Goal: Task Accomplishment & Management: Complete application form

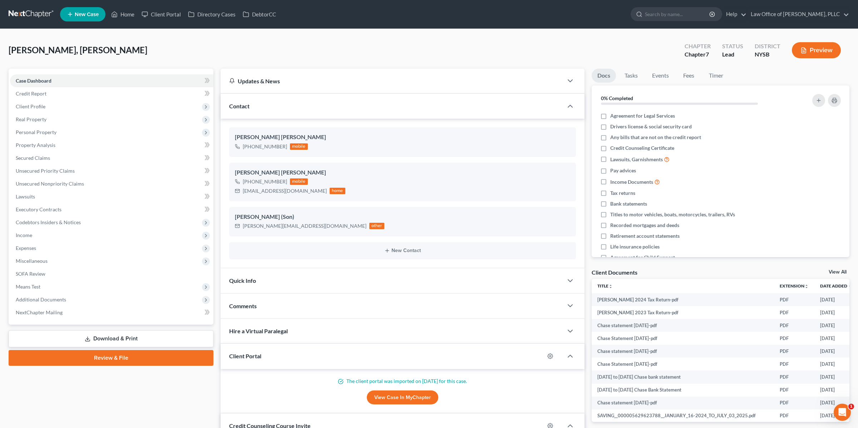
click at [814, 48] on button "Preview" at bounding box center [816, 50] width 49 height 16
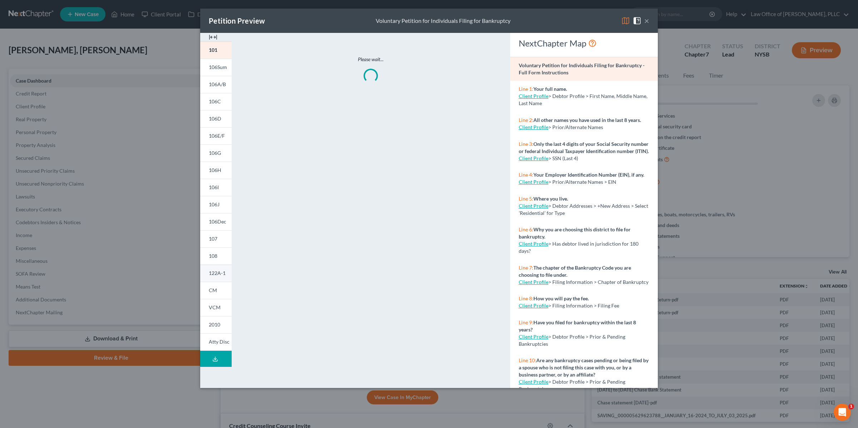
click at [217, 273] on span "122A-1" at bounding box center [217, 273] width 17 height 6
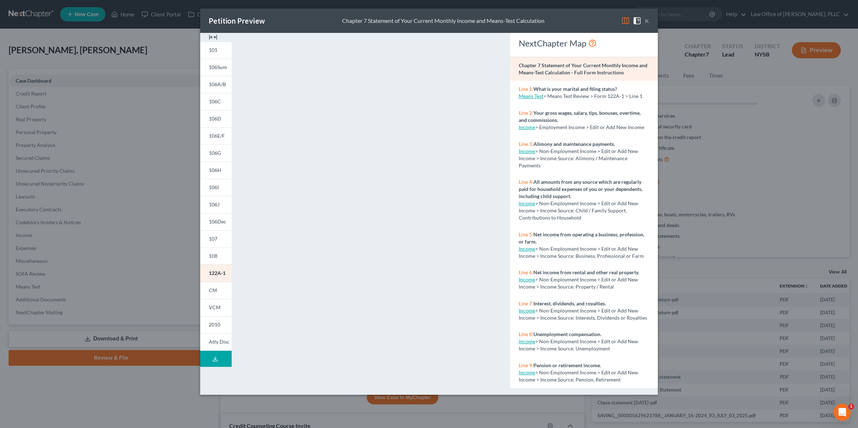
click at [533, 98] on link "Means Test" at bounding box center [531, 96] width 25 height 6
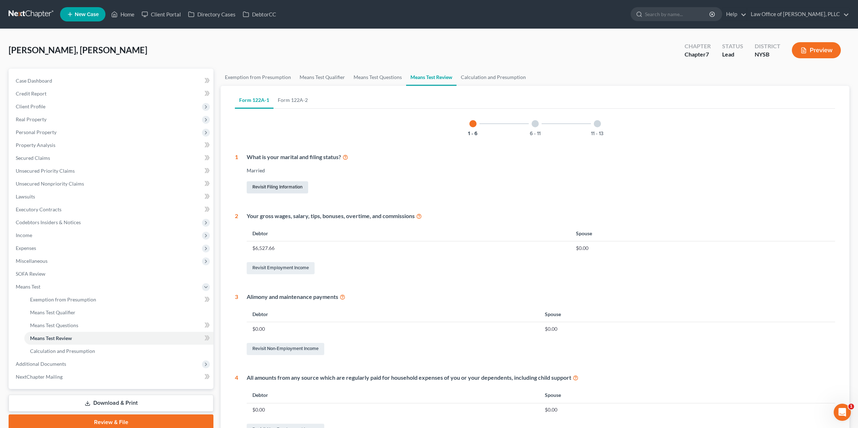
click at [284, 187] on link "Revisit Filing Information" at bounding box center [277, 187] width 61 height 12
select select "1"
select select "0"
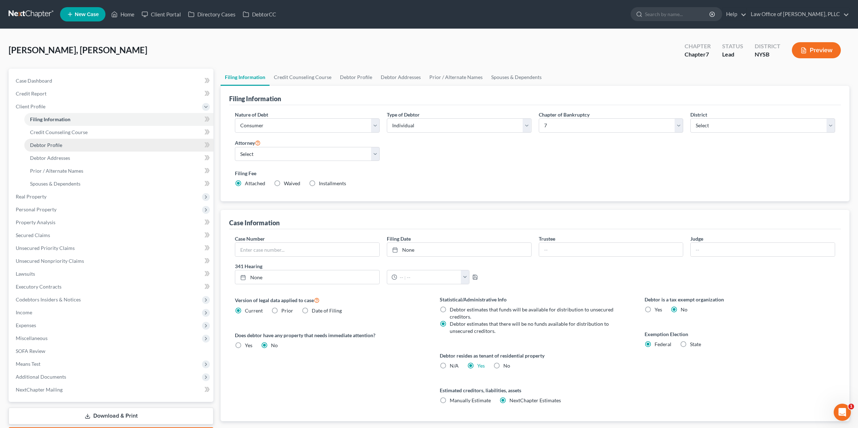
click at [50, 144] on span "Debtor Profile" at bounding box center [46, 145] width 32 height 6
select select "1"
select select "2"
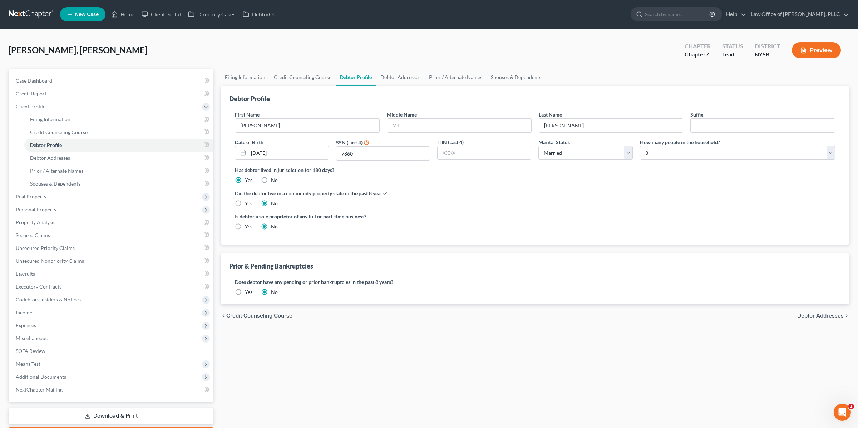
click at [807, 45] on button "Preview" at bounding box center [816, 50] width 49 height 16
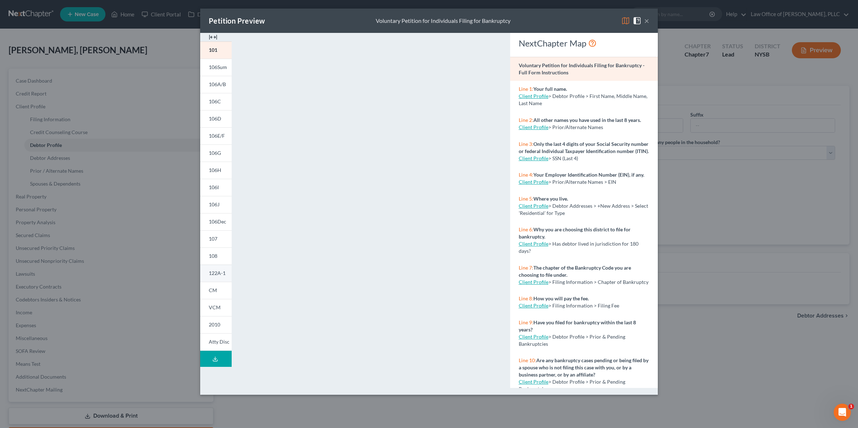
click at [215, 269] on link "122A-1" at bounding box center [215, 273] width 31 height 17
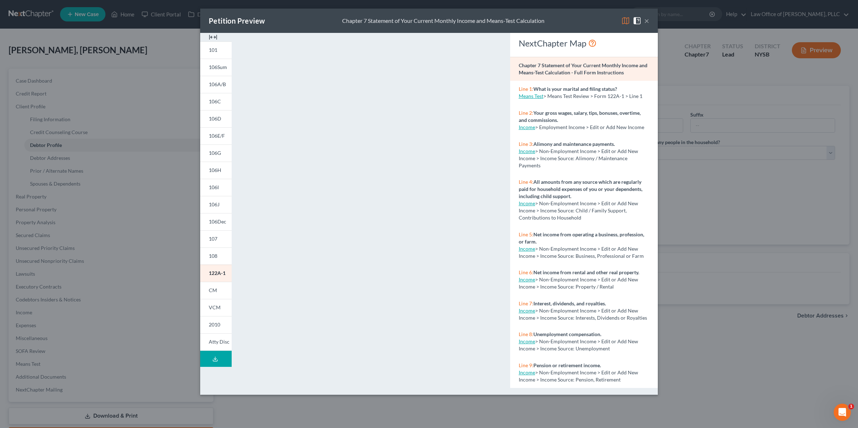
click at [645, 21] on button "×" at bounding box center [646, 20] width 5 height 9
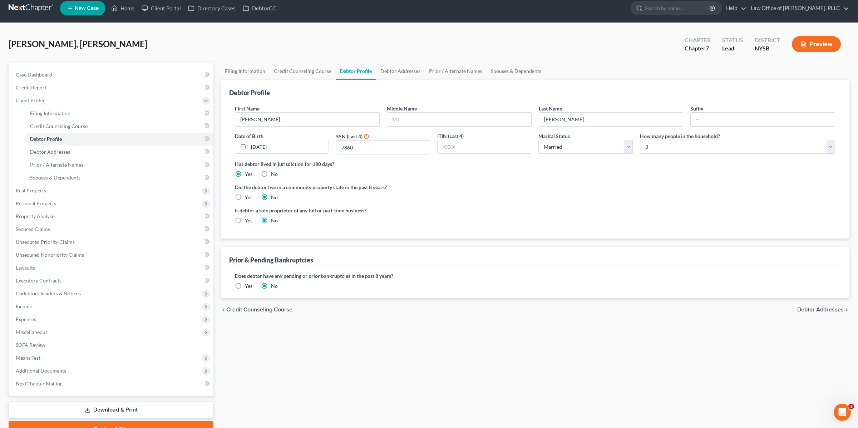
scroll to position [4, 0]
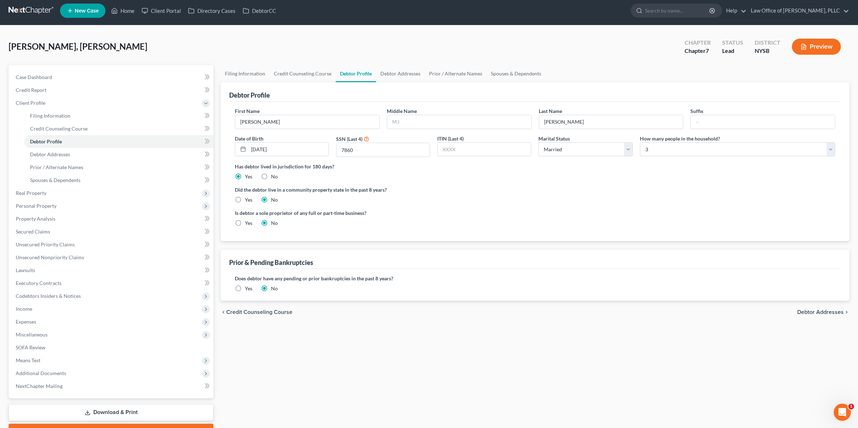
click at [818, 48] on button "Preview" at bounding box center [816, 47] width 49 height 16
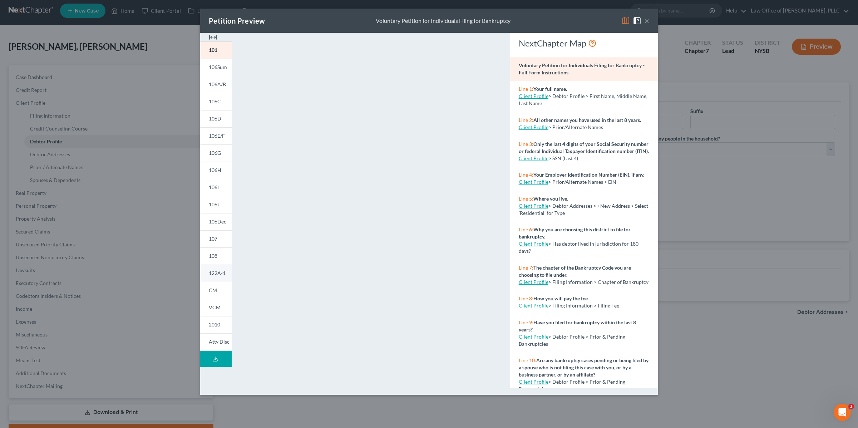
click at [217, 273] on span "122A-1" at bounding box center [217, 273] width 17 height 6
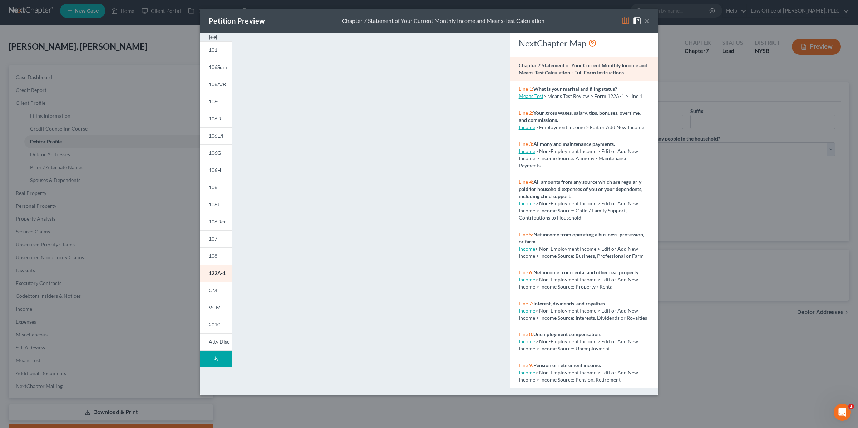
click at [647, 21] on button "×" at bounding box center [646, 20] width 5 height 9
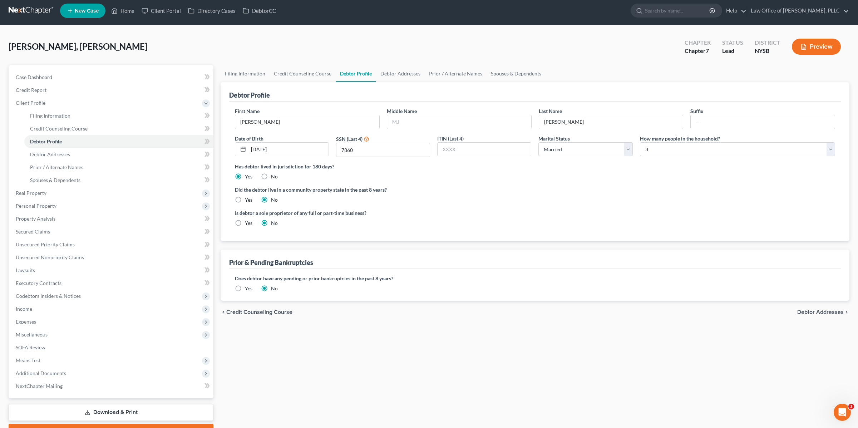
click at [814, 46] on button "Preview" at bounding box center [816, 47] width 49 height 16
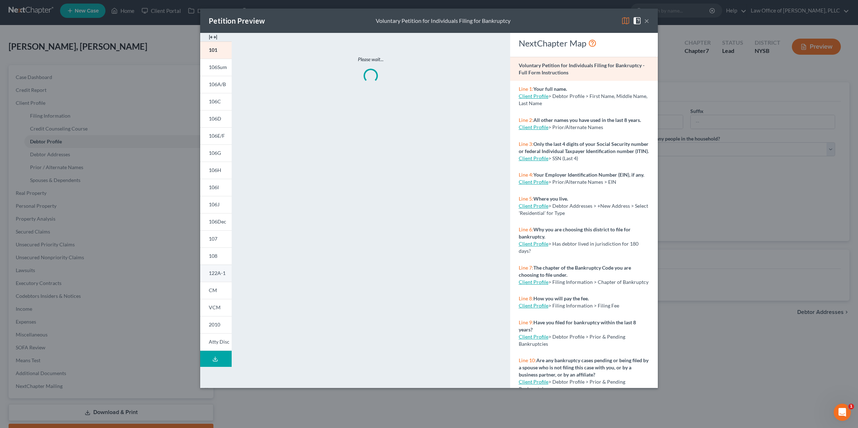
click at [213, 271] on span "122A-1" at bounding box center [217, 273] width 17 height 6
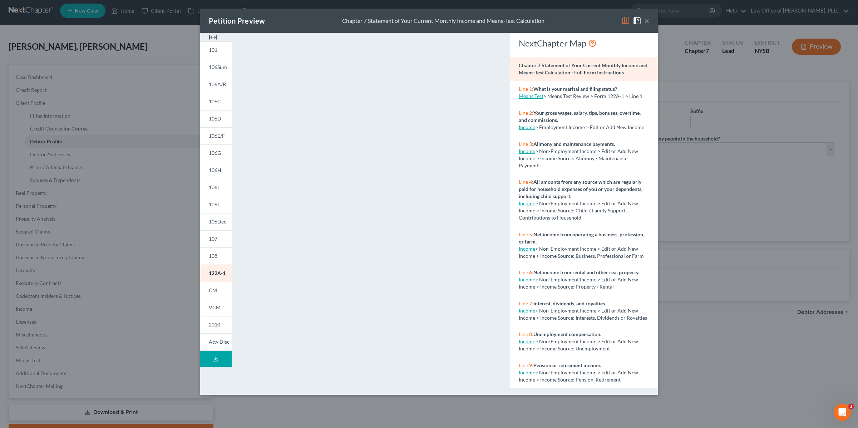
click at [635, 20] on img at bounding box center [637, 20] width 9 height 9
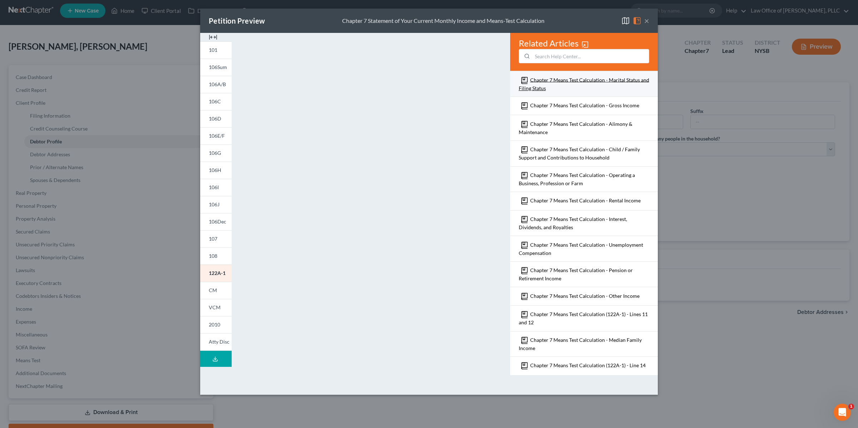
click at [561, 78] on link "Chapter 7 Means Test Calculation - Marital Status and Filing Status" at bounding box center [584, 84] width 130 height 14
click at [217, 40] on img at bounding box center [213, 37] width 9 height 9
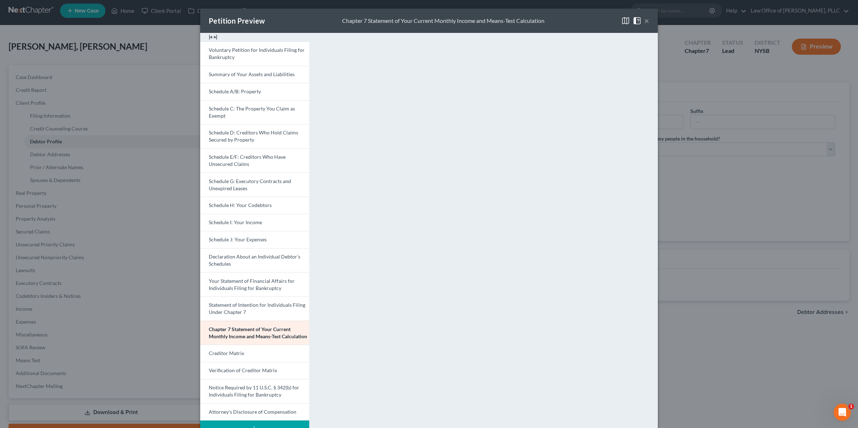
click at [645, 19] on button "×" at bounding box center [646, 20] width 5 height 9
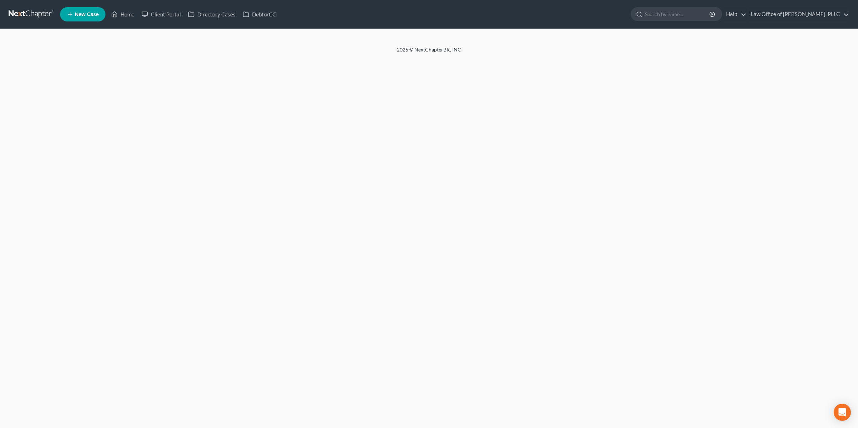
select select "1"
select select "2"
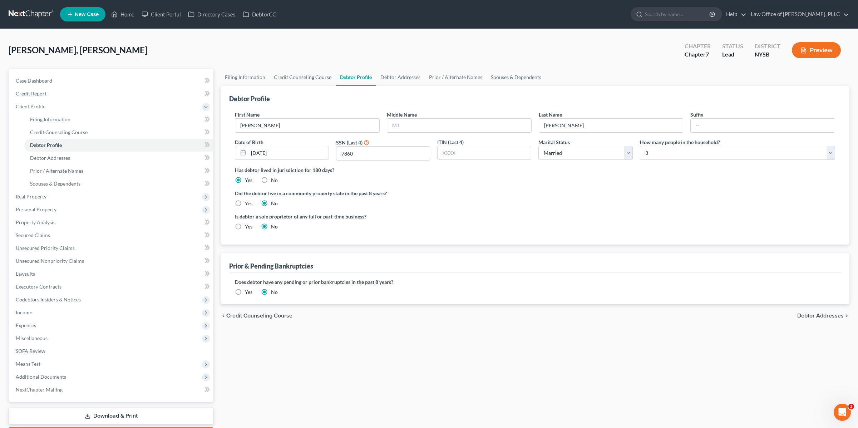
click at [591, 166] on label "Has debtor lived in jurisdiction for 180 days?" at bounding box center [535, 170] width 600 height 8
click at [589, 154] on select "Select Single Married Separated Divorced Widowed" at bounding box center [585, 153] width 94 height 14
click at [538, 146] on select "Select Single Married Separated Divorced Widowed" at bounding box center [585, 153] width 94 height 14
drag, startPoint x: 594, startPoint y: 185, endPoint x: 621, endPoint y: 176, distance: 28.4
click at [594, 185] on ng-include "First Name Tienehon Sohonin Middle Name Last Name Helene Suffix Date of Birth 0…" at bounding box center [535, 173] width 600 height 125
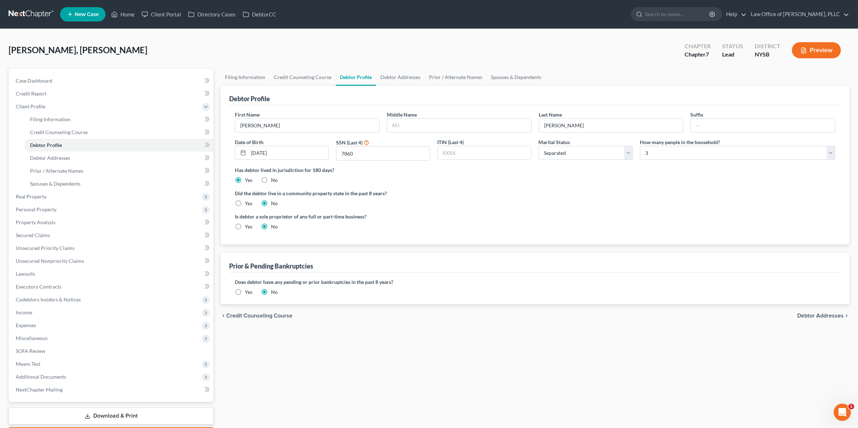
click at [820, 58] on div "Preview" at bounding box center [817, 50] width 63 height 21
click at [814, 54] on button "Preview" at bounding box center [816, 50] width 49 height 16
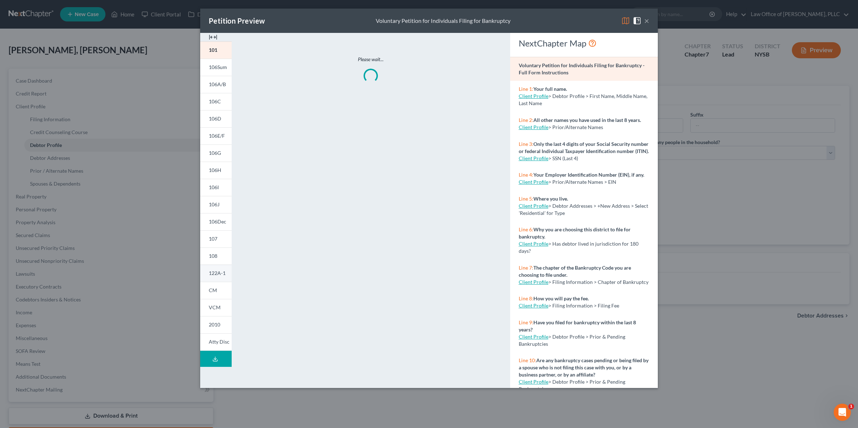
click at [216, 273] on span "122A-1" at bounding box center [217, 273] width 17 height 6
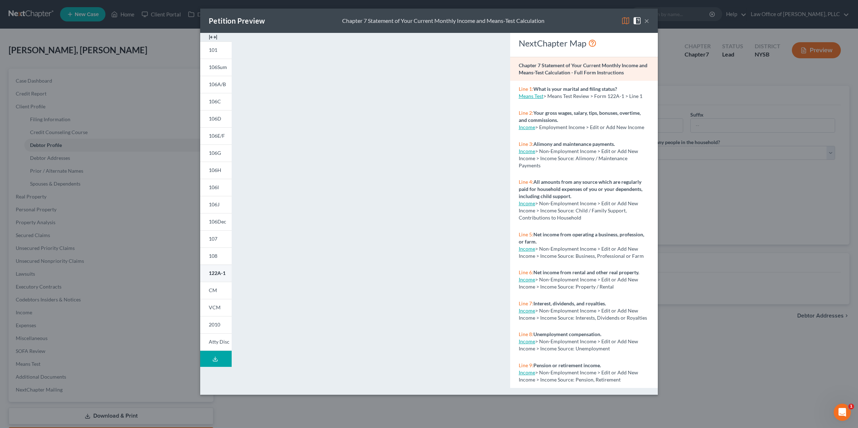
click at [214, 270] on span "122A-1" at bounding box center [217, 273] width 17 height 6
click at [645, 21] on button "×" at bounding box center [646, 20] width 5 height 9
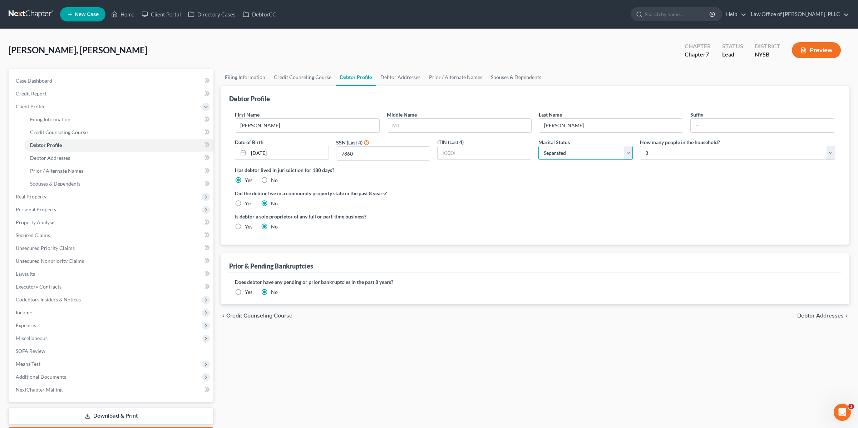
click at [568, 153] on select "Select Single Married Separated Divorced Widowed" at bounding box center [585, 153] width 94 height 14
select select "1"
click at [538, 146] on select "Select Single Married Separated Divorced Widowed" at bounding box center [585, 153] width 94 height 14
click at [816, 49] on button "Preview" at bounding box center [816, 50] width 49 height 16
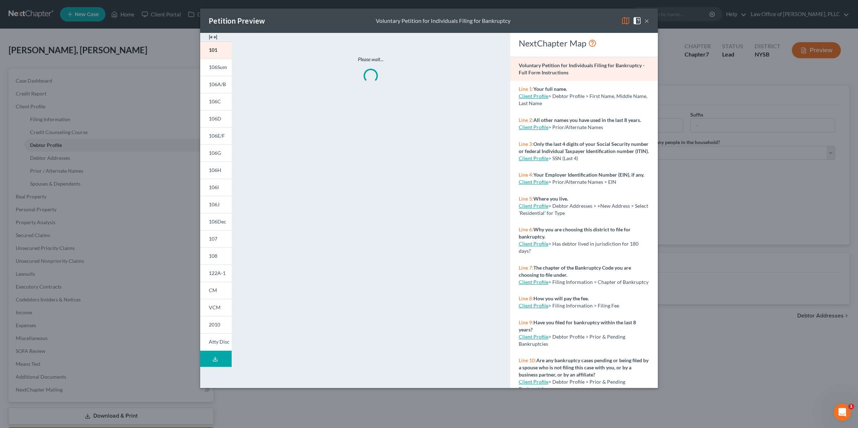
click at [647, 22] on button "×" at bounding box center [646, 20] width 5 height 9
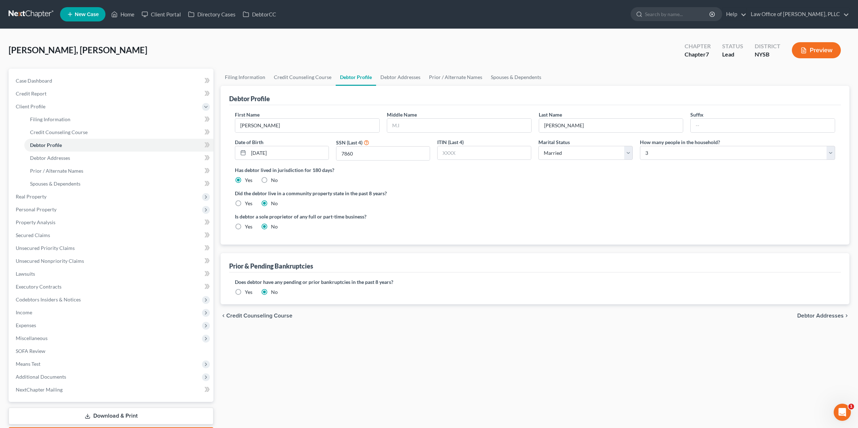
click at [828, 50] on button "Preview" at bounding box center [816, 50] width 49 height 16
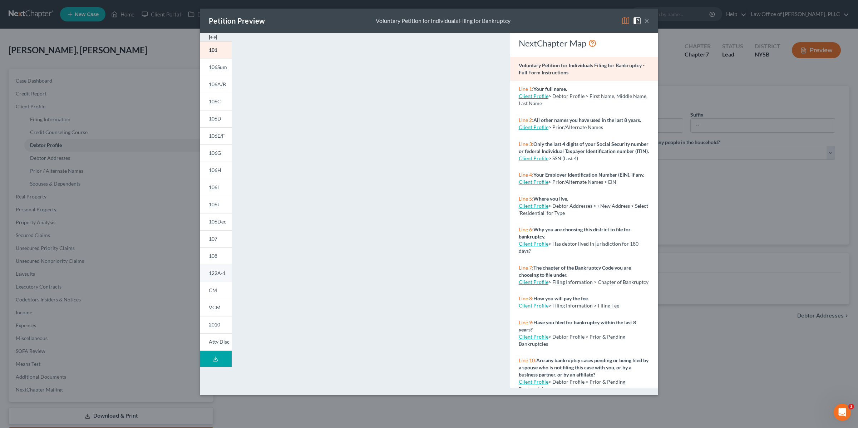
click at [212, 275] on span "122A-1" at bounding box center [217, 273] width 17 height 6
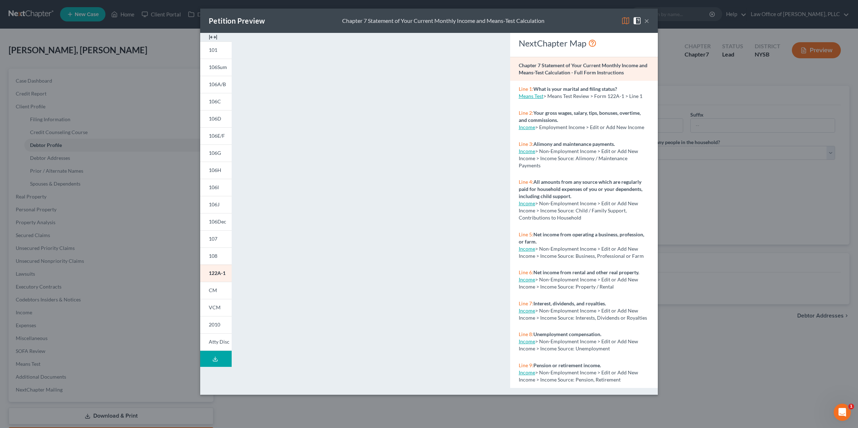
click at [647, 19] on button "×" at bounding box center [646, 20] width 5 height 9
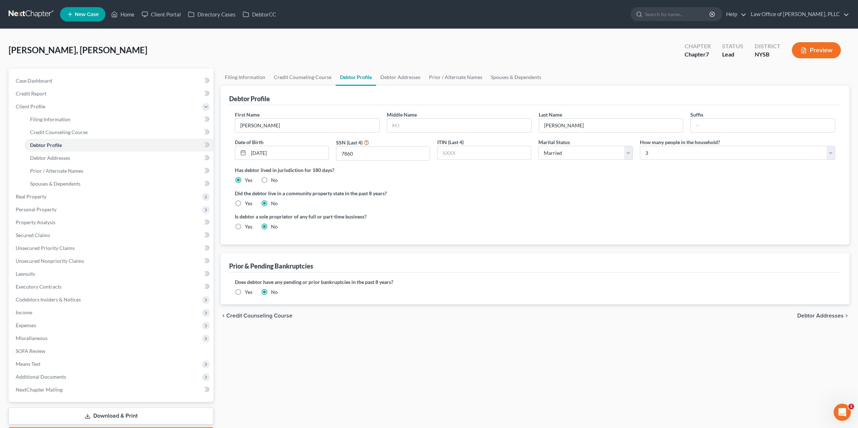
scroll to position [7, 0]
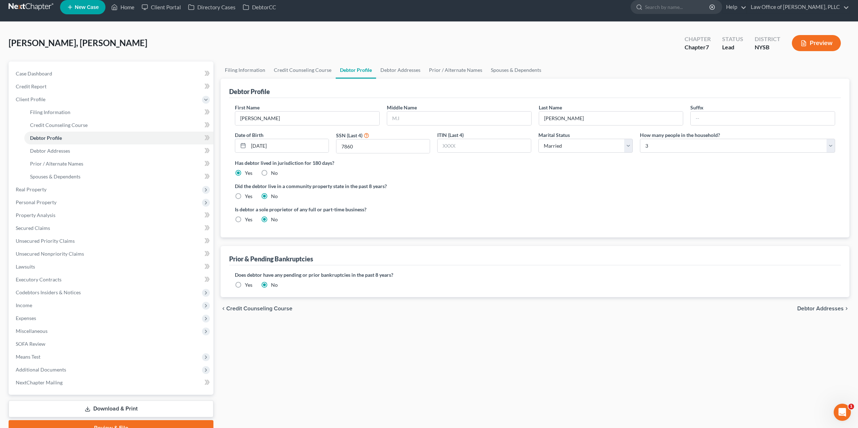
click at [809, 38] on button "Preview" at bounding box center [816, 43] width 49 height 16
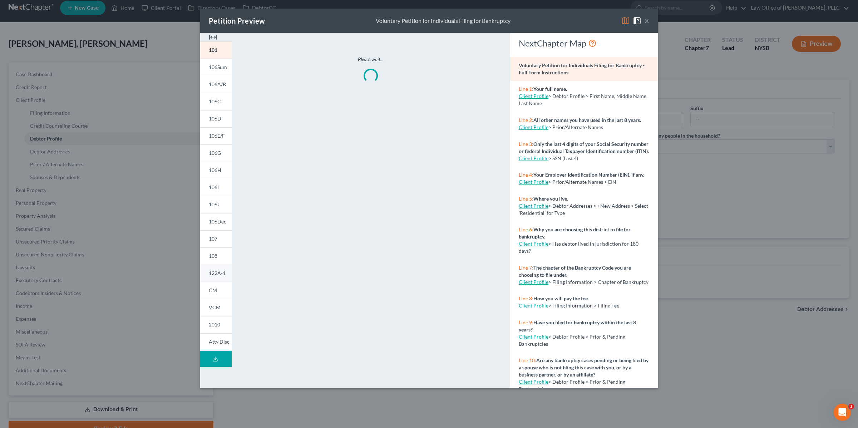
click at [210, 266] on link "122A-1" at bounding box center [215, 273] width 31 height 17
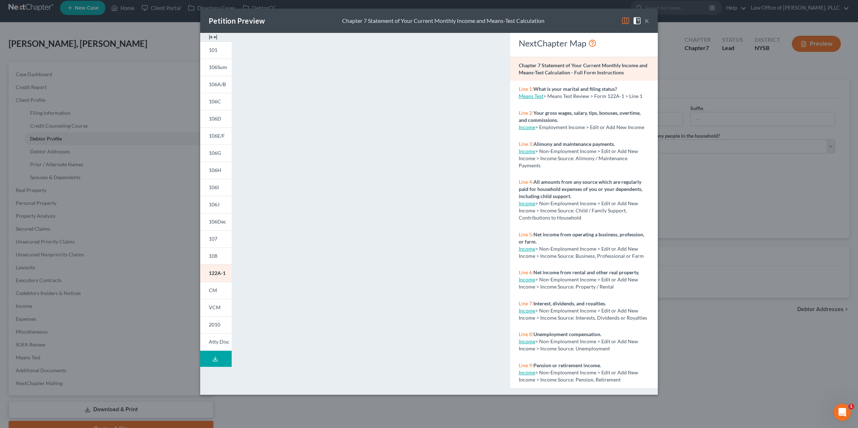
click at [644, 20] on button "×" at bounding box center [646, 20] width 5 height 9
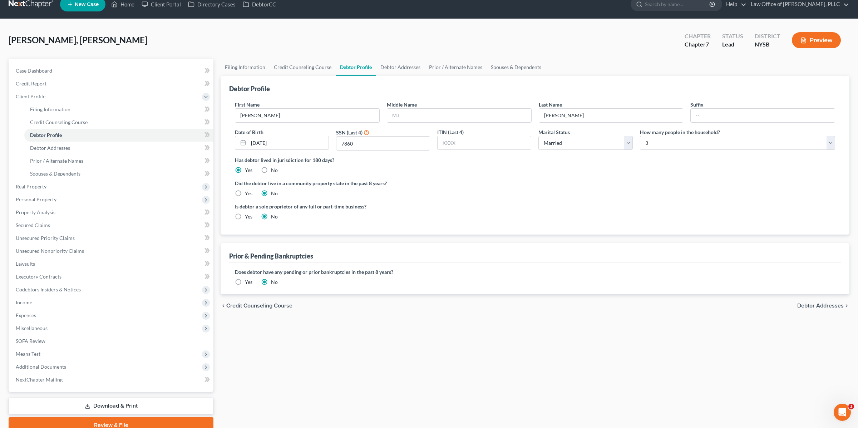
scroll to position [11, 0]
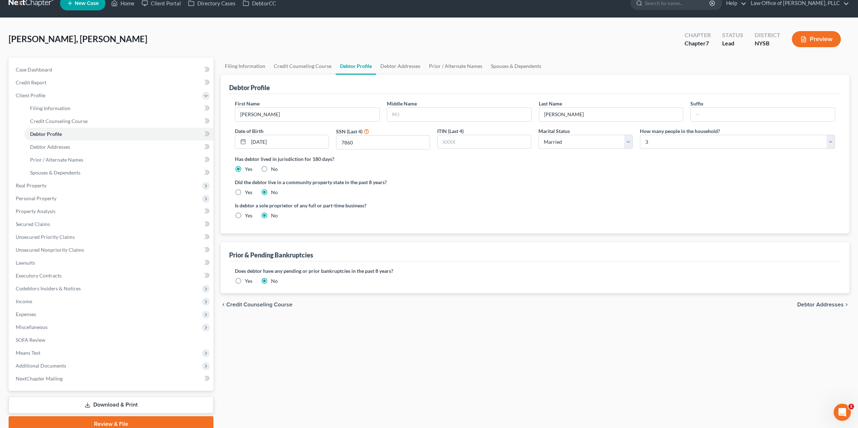
click at [823, 40] on button "Preview" at bounding box center [816, 39] width 49 height 16
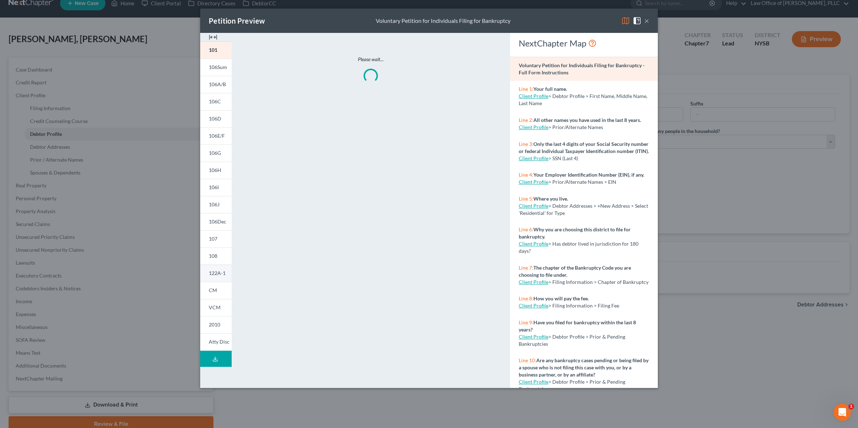
click at [226, 271] on link "122A-1" at bounding box center [215, 273] width 31 height 17
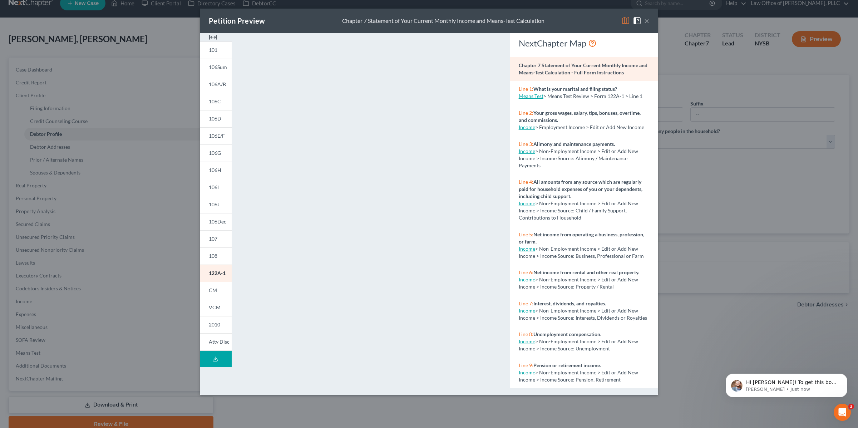
scroll to position [0, 0]
click at [645, 21] on button "×" at bounding box center [646, 20] width 5 height 9
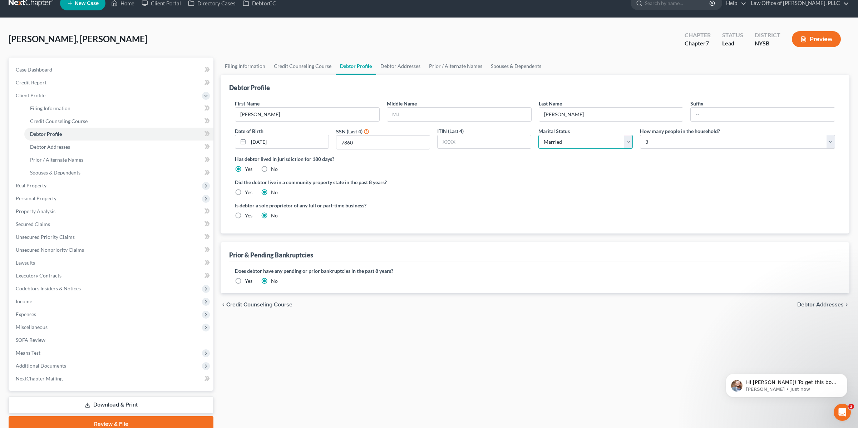
click at [570, 144] on select "Select Single Married Separated Divorced Widowed" at bounding box center [585, 142] width 94 height 14
click at [570, 145] on select "Select Single Married Separated Divorced Widowed" at bounding box center [585, 142] width 94 height 14
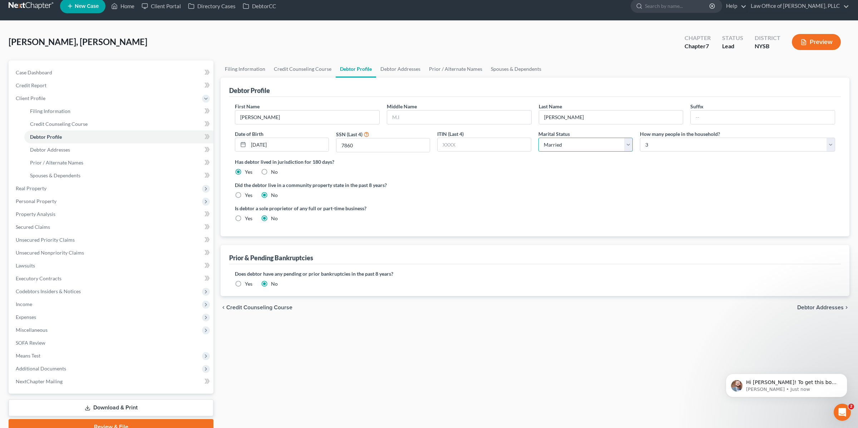
click at [566, 145] on select "Select Single Married Separated Divorced Widowed" at bounding box center [585, 145] width 94 height 14
